Goal: Task Accomplishment & Management: Complete application form

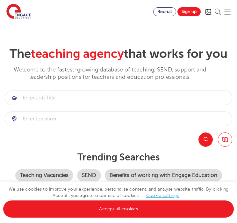
click at [211, 9] on img at bounding box center [208, 12] width 6 height 6
click at [230, 12] on img at bounding box center [227, 12] width 6 height 6
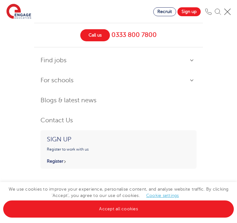
scroll to position [48, 0]
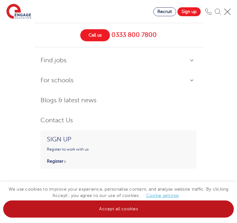
click at [200, 213] on link "Accept all cookies" at bounding box center [118, 209] width 230 height 17
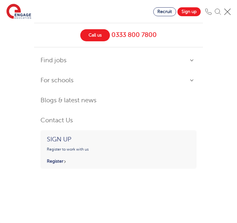
click at [230, 13] on img at bounding box center [227, 12] width 6 height 6
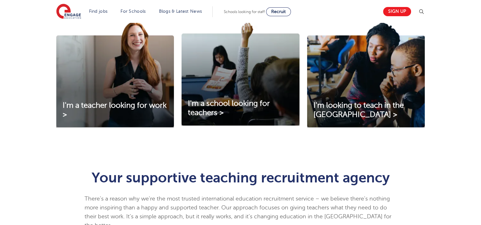
scroll to position [230, 0]
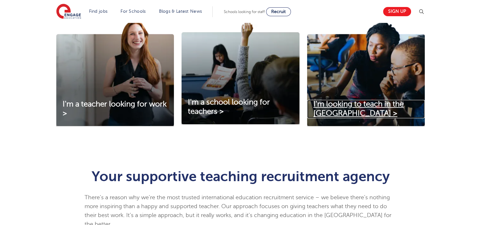
click at [236, 107] on span "I'm looking to teach in the UK >" at bounding box center [359, 109] width 90 height 18
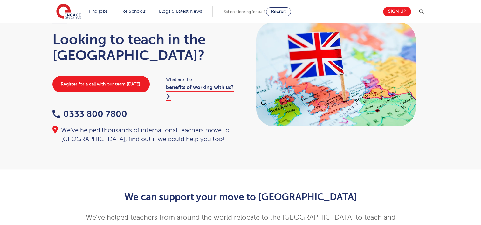
scroll to position [38, 0]
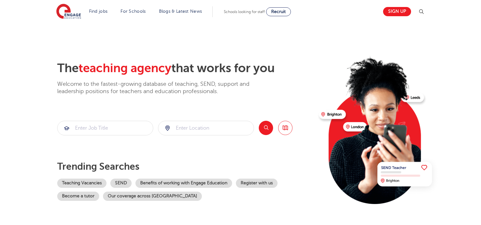
scroll to position [230, 0]
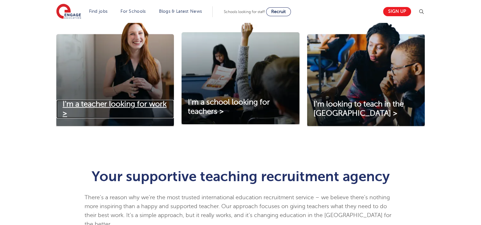
click at [121, 108] on span "I'm a teacher looking for work >" at bounding box center [115, 109] width 104 height 18
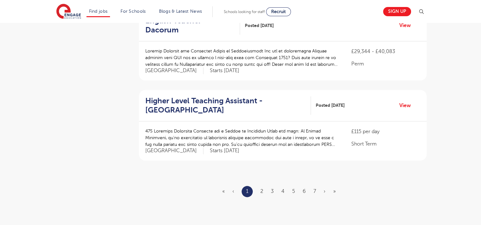
scroll to position [710, 0]
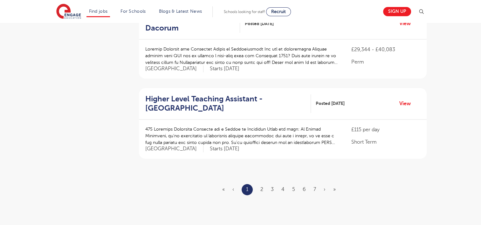
click at [260, 184] on ul "« ‹ 1 2 3 4 5 6 7 › »" at bounding box center [282, 189] width 121 height 11
click at [261, 187] on link "2" at bounding box center [262, 190] width 3 height 6
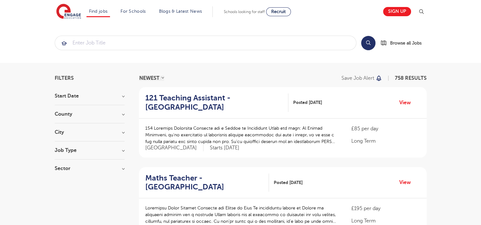
click at [461, 32] on section "Search Browse all Jobs" at bounding box center [240, 43] width 481 height 40
click at [411, 14] on link "Sign up" at bounding box center [397, 11] width 28 height 9
